Goal: Task Accomplishment & Management: Manage account settings

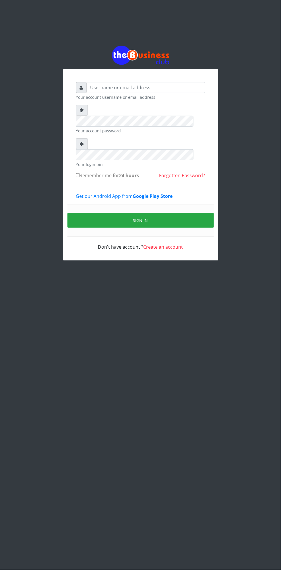
click at [187, 91] on input "text" at bounding box center [146, 87] width 119 height 11
type input "Eni"
type input "[EMAIL_ADDRESS][DOMAIN_NAME]"
click at [210, 213] on button "Sign in" at bounding box center [140, 220] width 146 height 15
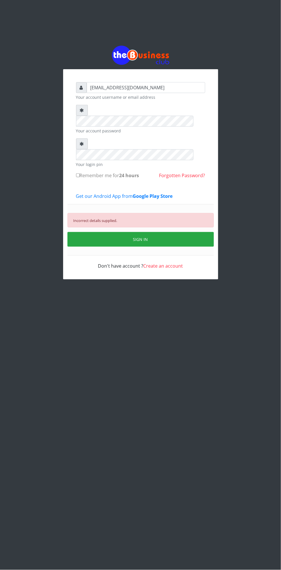
click at [192, 128] on small "Your account password" at bounding box center [140, 131] width 129 height 6
click at [186, 232] on button "SIGN IN" at bounding box center [140, 239] width 146 height 15
click at [202, 232] on button "SIGN IN" at bounding box center [140, 239] width 146 height 15
click at [205, 204] on div "Incorrect details supplied. SIGN IN" at bounding box center [140, 229] width 146 height 51
click at [197, 232] on button "SIGN IN" at bounding box center [140, 239] width 146 height 15
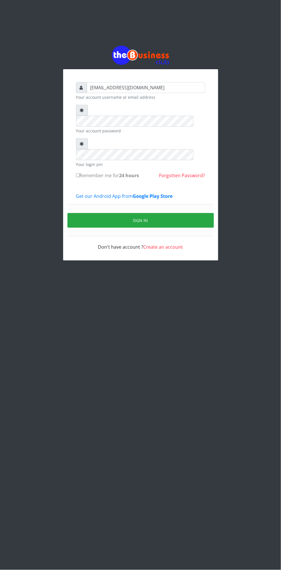
click at [203, 213] on button "SIGN IN" at bounding box center [140, 220] width 146 height 15
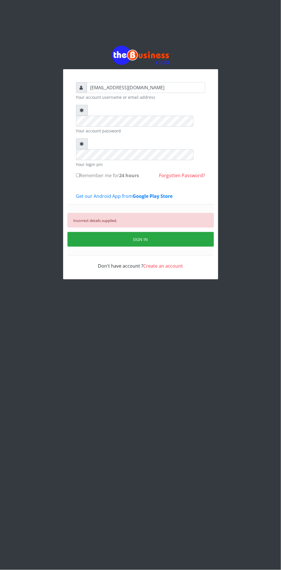
click at [79, 173] on input "Remember me for 24 hours" at bounding box center [78, 175] width 4 height 4
checkbox input "true"
click at [198, 232] on button "SIGN IN" at bounding box center [140, 239] width 146 height 15
click at [205, 232] on button "SIGN IN" at bounding box center [140, 239] width 146 height 15
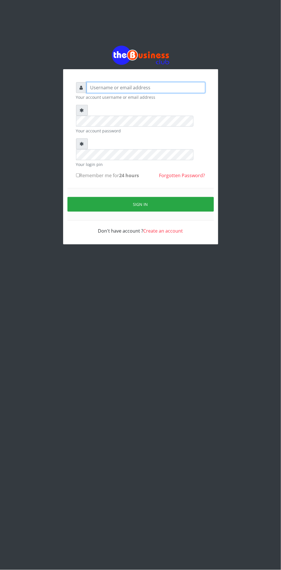
click at [200, 90] on input "text" at bounding box center [146, 87] width 119 height 11
type input "Eni"
type input "[EMAIL_ADDRESS][DOMAIN_NAME]"
